Goal: Find specific fact: Find specific fact

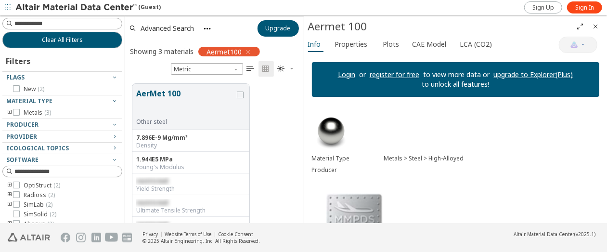
scroll to position [48, 0]
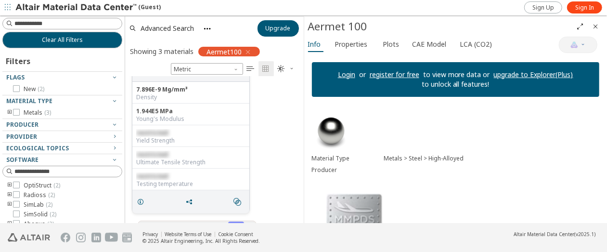
click at [157, 136] on span "restricted" at bounding box center [152, 132] width 32 height 8
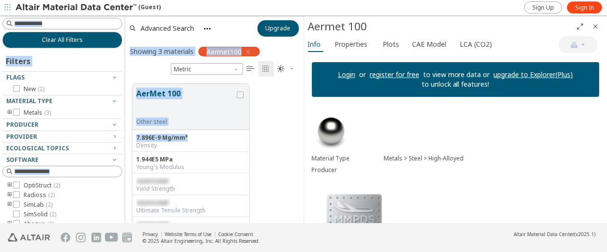
drag, startPoint x: 186, startPoint y: 137, endPoint x: 121, endPoint y: 138, distance: 64.5
click at [121, 138] on div "Clear All Filters Filters Flags New ( 2 ) Material Type Metals ( 3 ) Producer P…" at bounding box center [303, 118] width 607 height 207
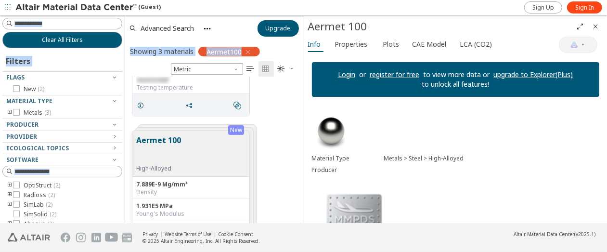
scroll to position [192, 0]
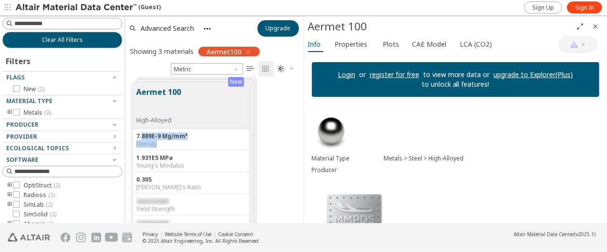
drag, startPoint x: 141, startPoint y: 135, endPoint x: 188, endPoint y: 140, distance: 47.4
click at [188, 140] on div "7.889E-9 Mg/mm³ Density" at bounding box center [190, 139] width 117 height 22
click at [185, 166] on div "Young's Modulus" at bounding box center [190, 166] width 109 height 8
click at [175, 136] on div "7.889E-9 Mg/mm³" at bounding box center [190, 136] width 109 height 8
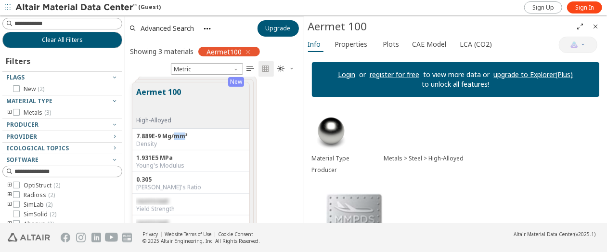
click at [210, 139] on div "7.889E-9 Mg/mm³" at bounding box center [190, 136] width 109 height 8
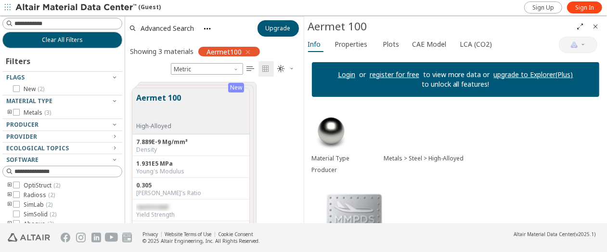
scroll to position [235, 0]
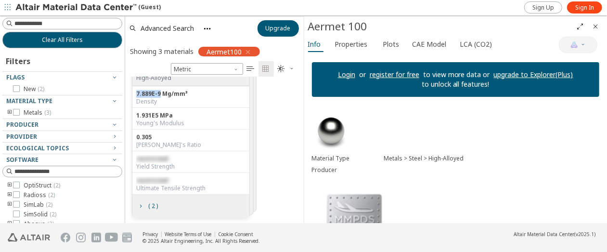
drag, startPoint x: 159, startPoint y: 94, endPoint x: 132, endPoint y: 94, distance: 26.5
click at [132, 94] on div "7.889E-9 Mg/mm³ Density" at bounding box center [190, 97] width 117 height 22
copy div "7.889E-9"
drag, startPoint x: 156, startPoint y: 114, endPoint x: 133, endPoint y: 114, distance: 23.6
click at [133, 114] on div "1.931E5 MPa Young's Modulus" at bounding box center [190, 119] width 117 height 22
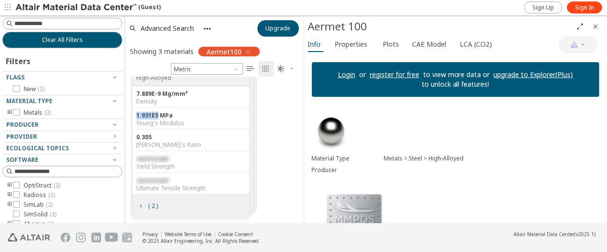
copy div "1.931E5"
drag, startPoint x: 149, startPoint y: 136, endPoint x: 130, endPoint y: 136, distance: 19.2
click at [130, 136] on div "New Aermet 100 High-Alloyed 7.889E-9 Mg/mm³ Density 1.931E5 MPa Young's Modulus…" at bounding box center [214, 128] width 179 height 191
copy div "0.305"
